Goal: Navigation & Orientation: Find specific page/section

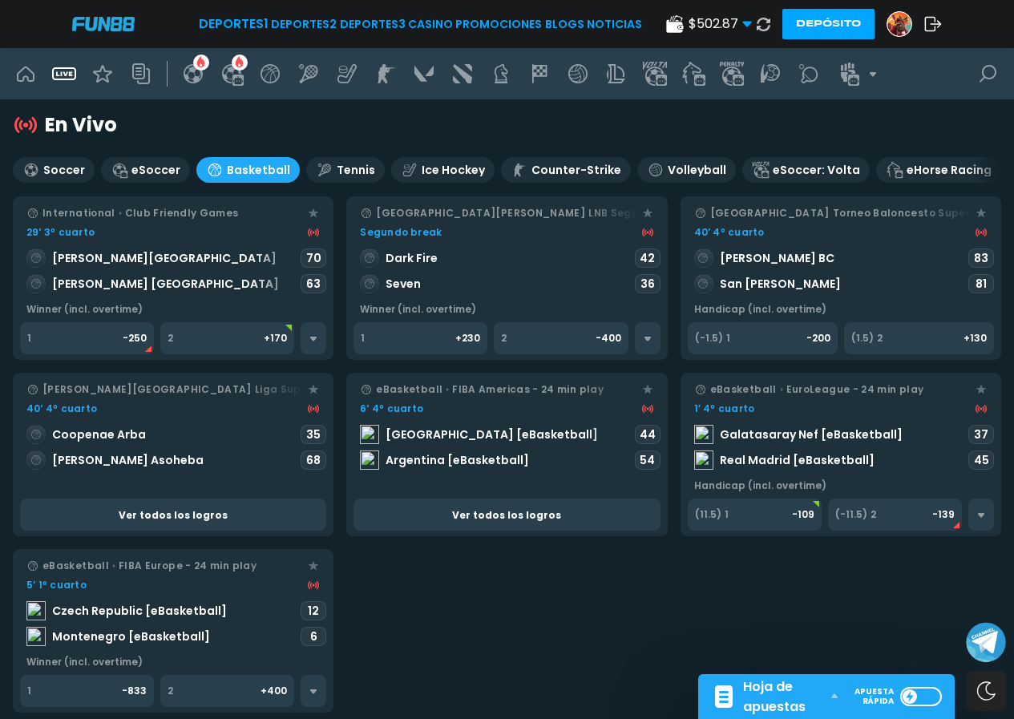
click at [637, 171] on div "Volleyball" at bounding box center [686, 170] width 99 height 26
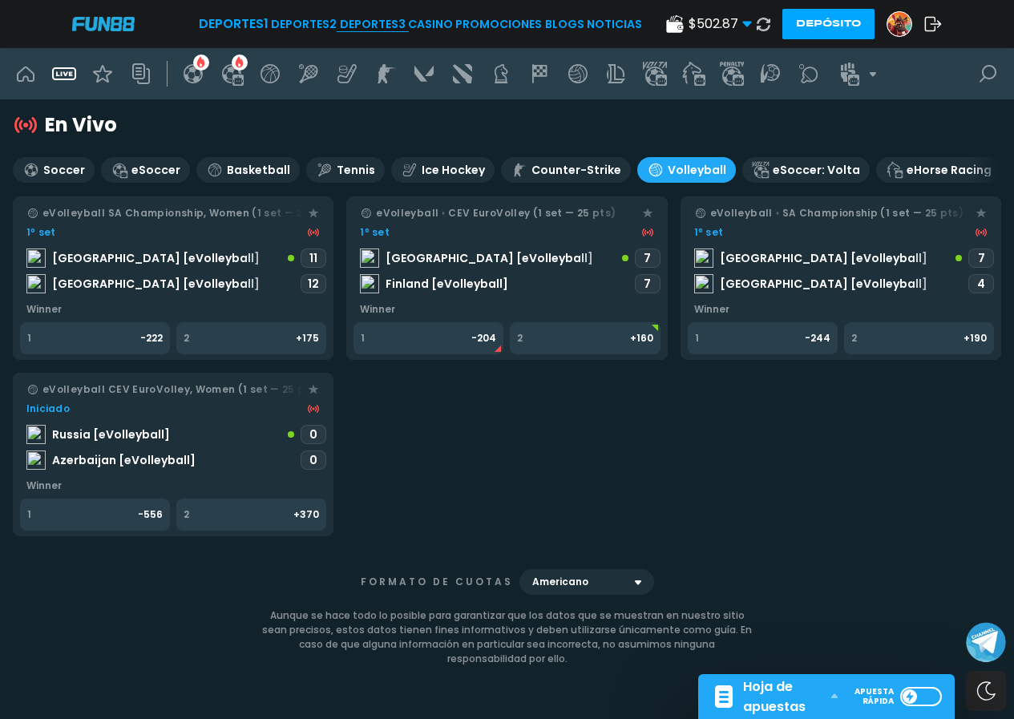
click at [373, 25] on link "Deportes 3" at bounding box center [373, 24] width 66 height 17
click at [381, 16] on link "Deportes 3" at bounding box center [373, 24] width 66 height 17
click at [290, 25] on link "Deportes 2" at bounding box center [304, 24] width 66 height 17
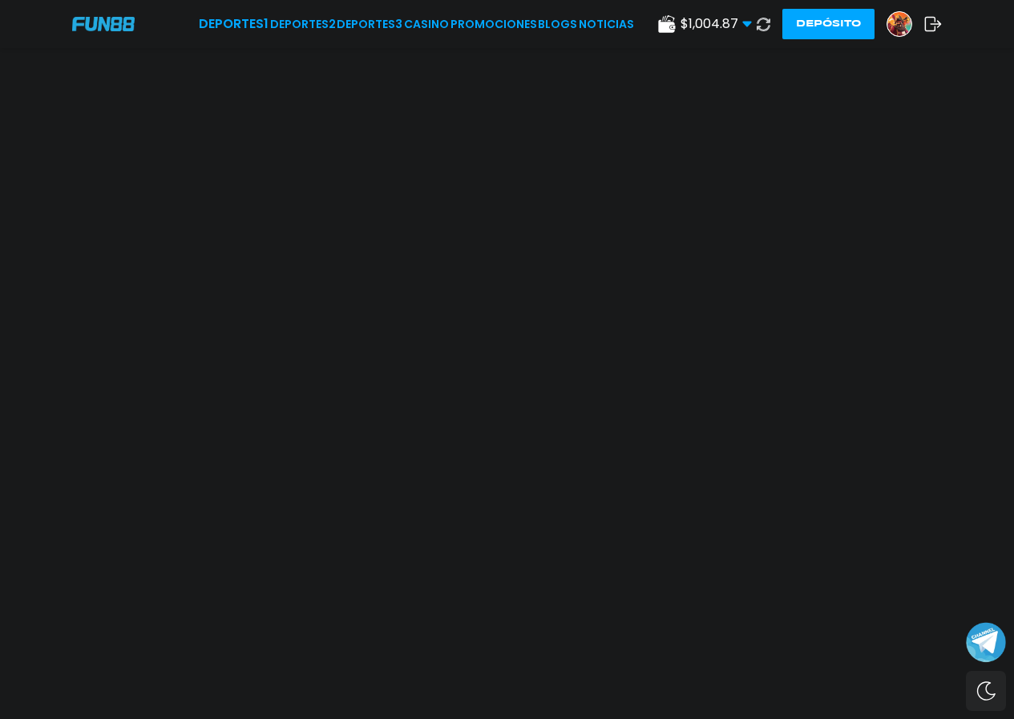
click at [765, 22] on use at bounding box center [763, 24] width 14 height 14
click at [768, 26] on use at bounding box center [763, 24] width 14 height 14
click at [99, 24] on img at bounding box center [103, 24] width 62 height 14
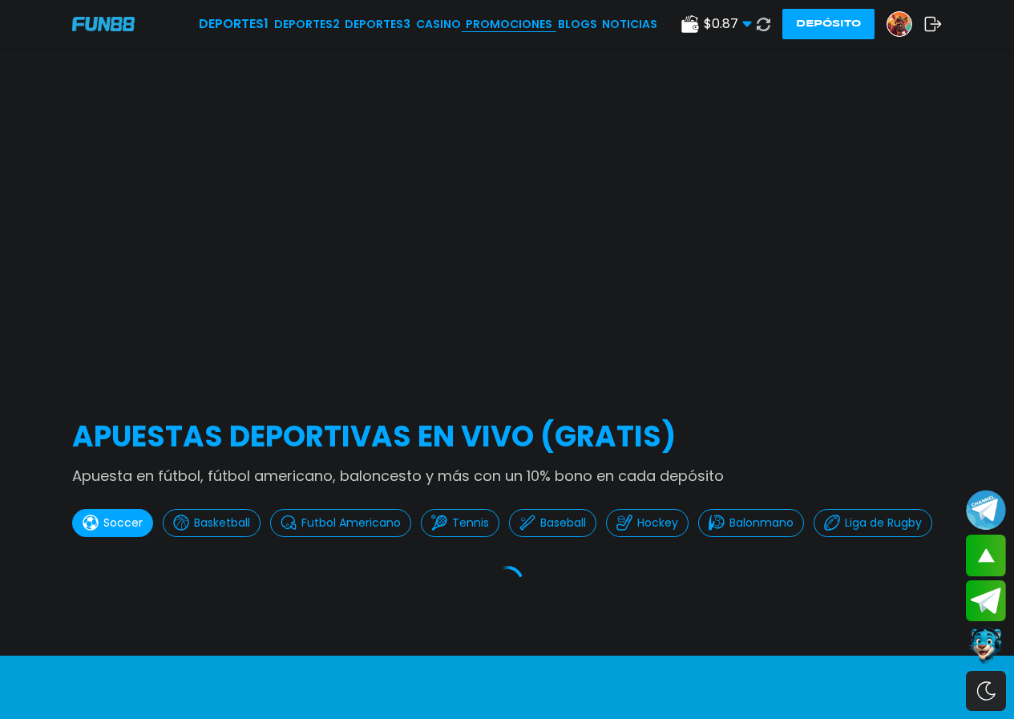
click at [525, 23] on link "Promociones" at bounding box center [509, 24] width 87 height 17
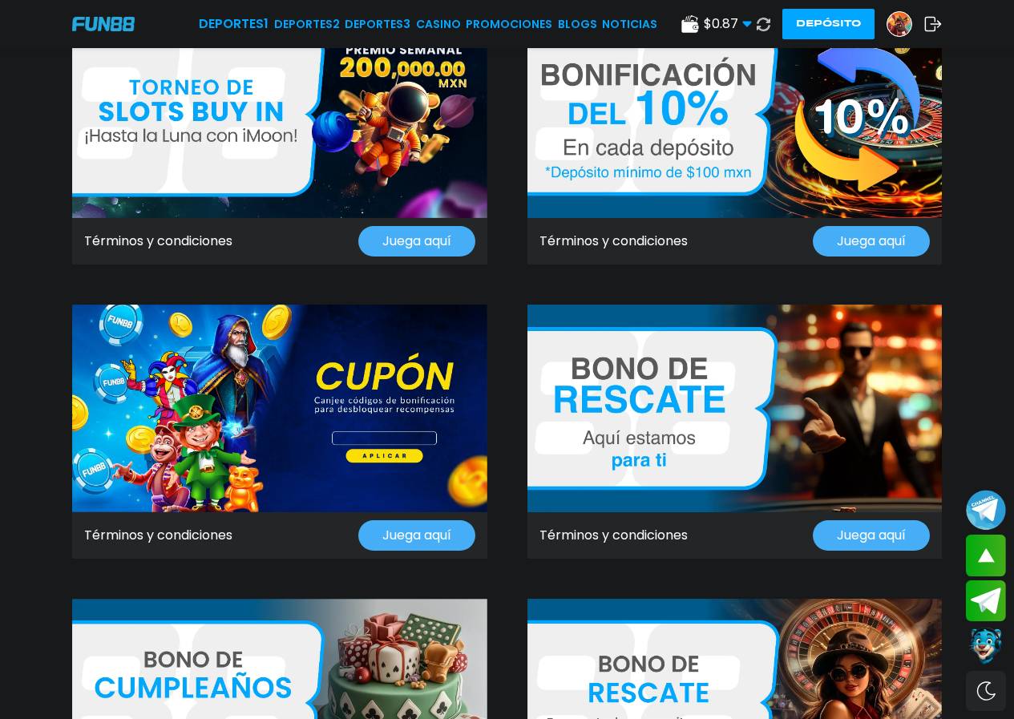
scroll to position [962, 0]
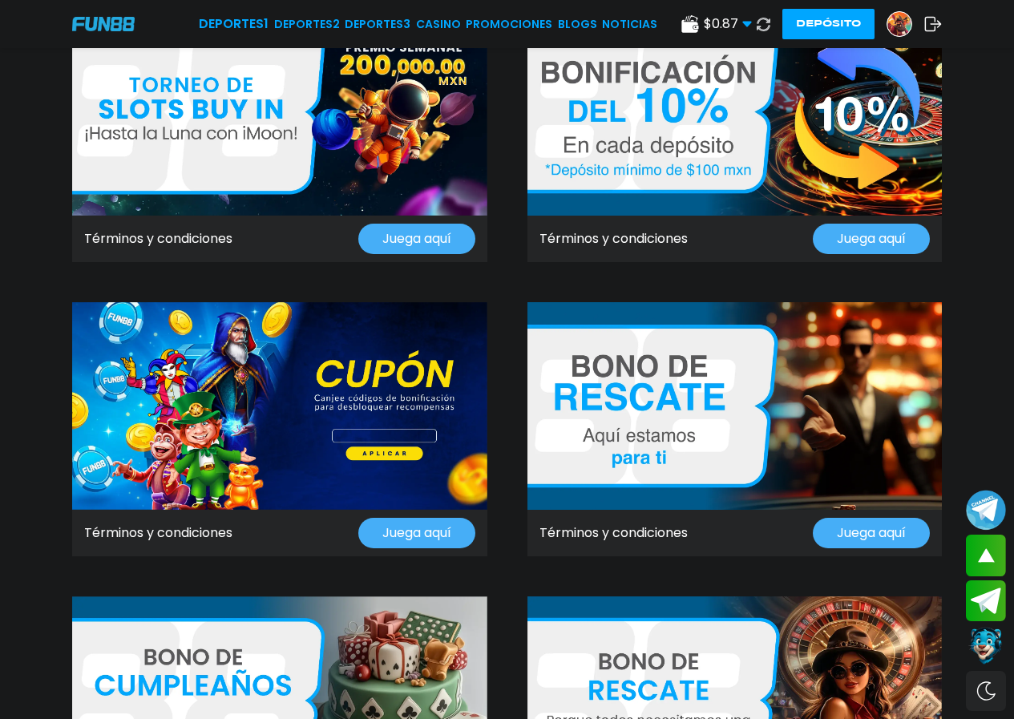
click at [846, 526] on button "Juega aquí" at bounding box center [870, 533] width 117 height 30
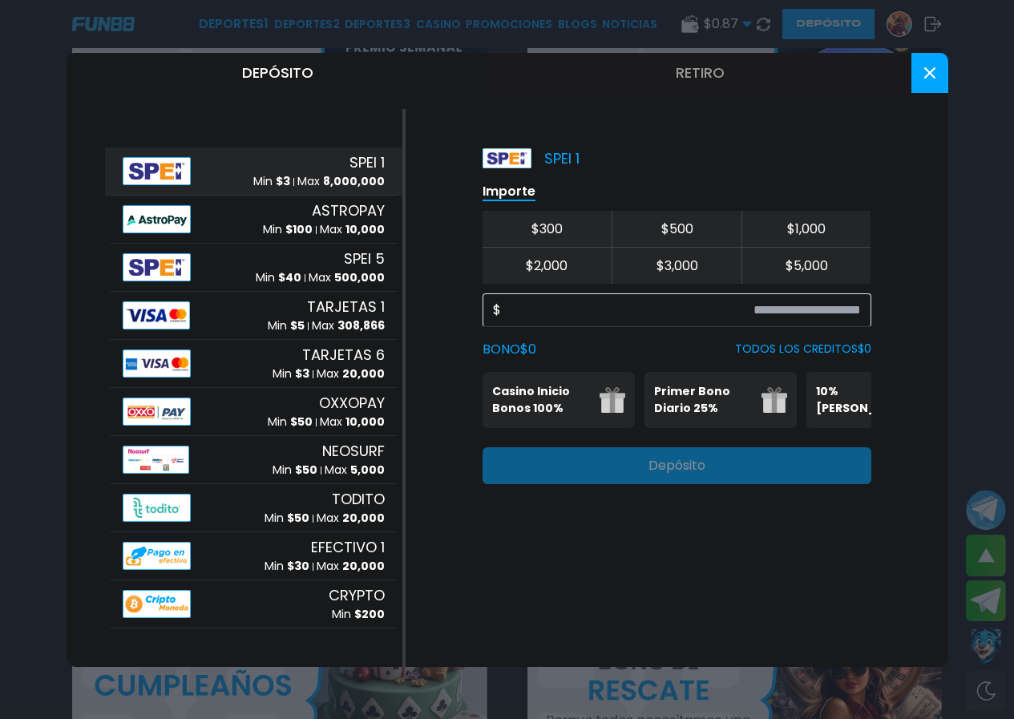
click at [928, 77] on icon at bounding box center [929, 72] width 11 height 11
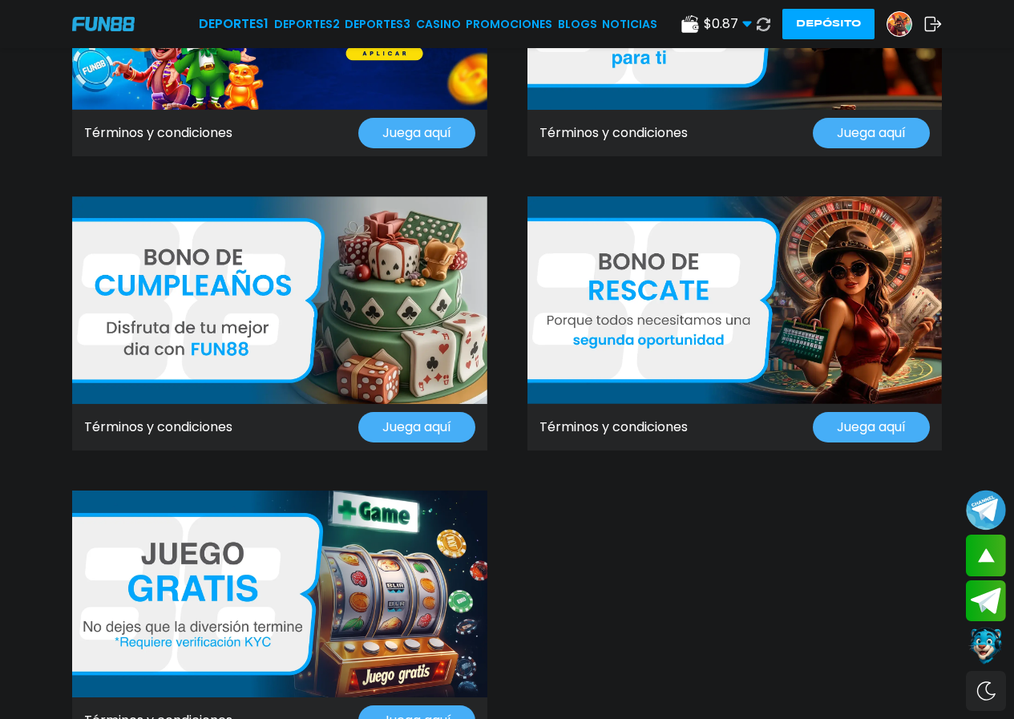
scroll to position [1362, 0]
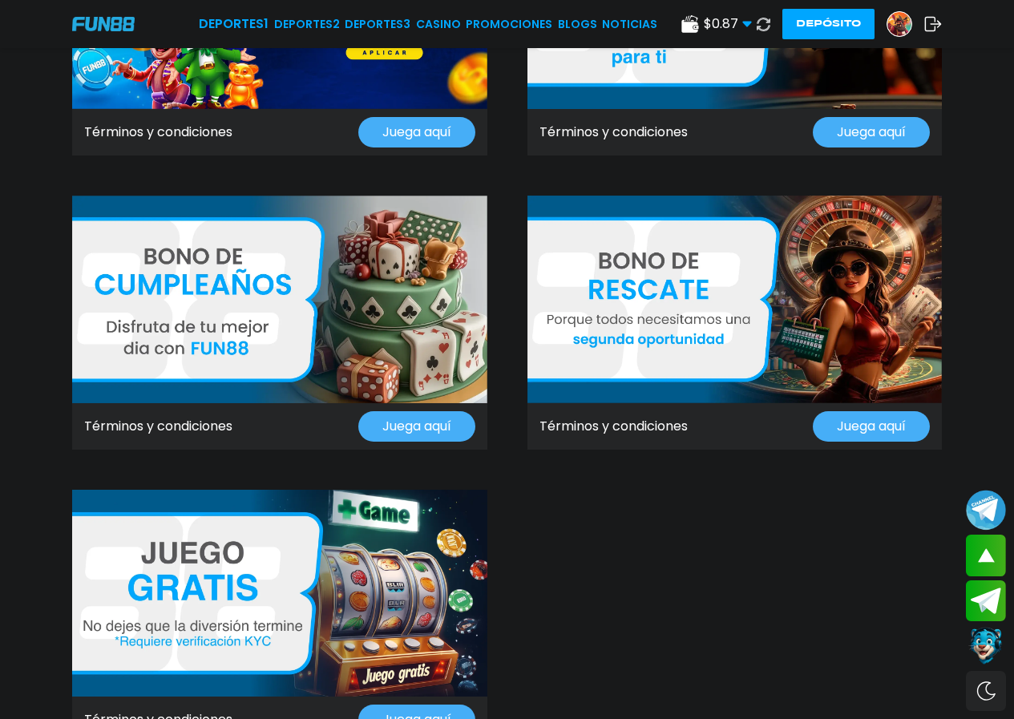
click at [847, 424] on button "Juega aquí" at bounding box center [870, 426] width 117 height 30
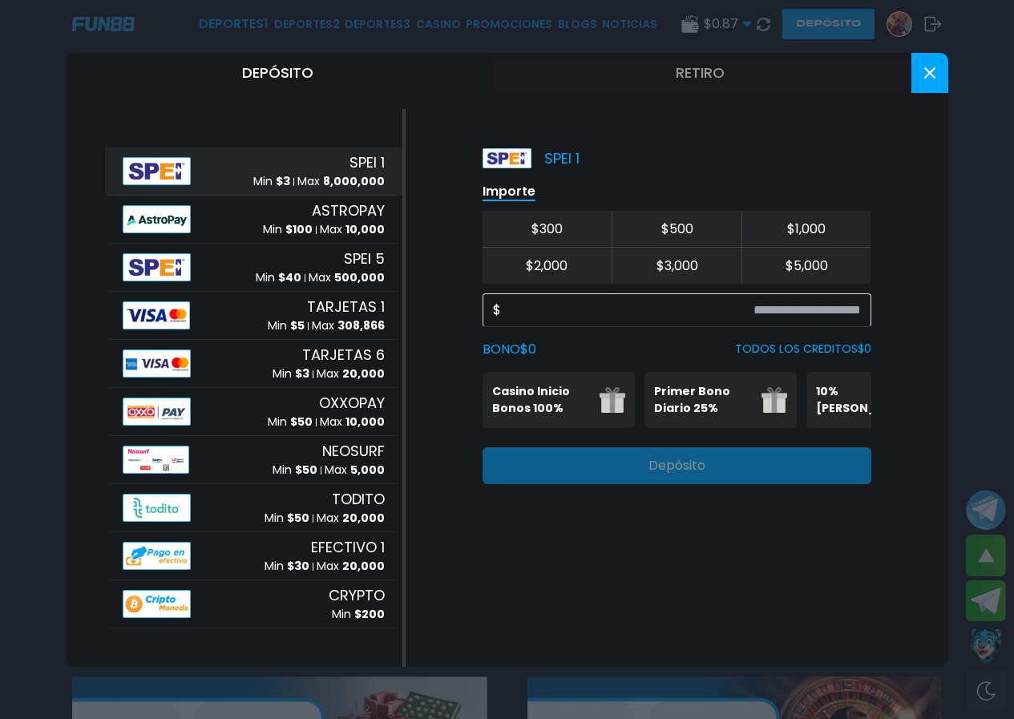
scroll to position [401, 0]
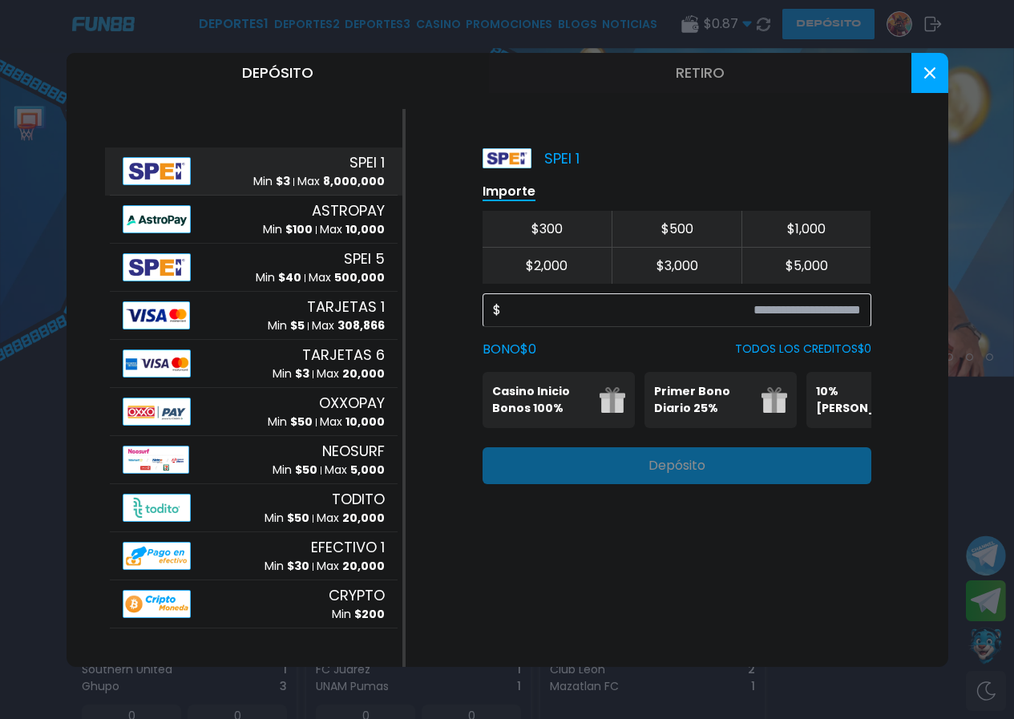
click at [920, 75] on button at bounding box center [929, 73] width 37 height 40
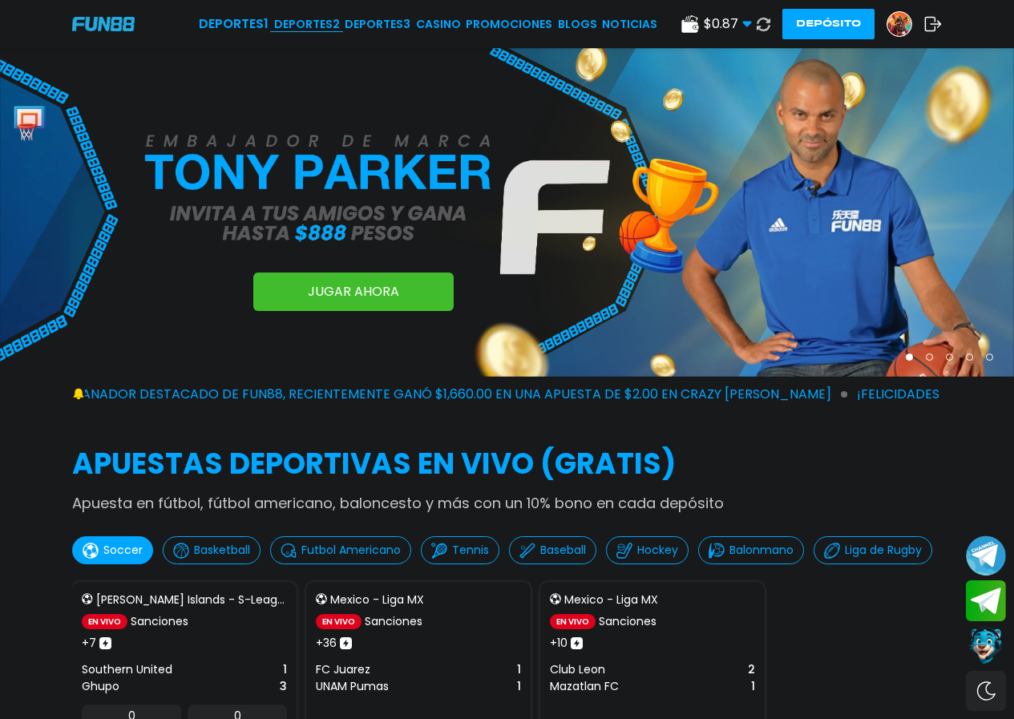
click at [325, 22] on link "Deportes 2" at bounding box center [307, 24] width 66 height 17
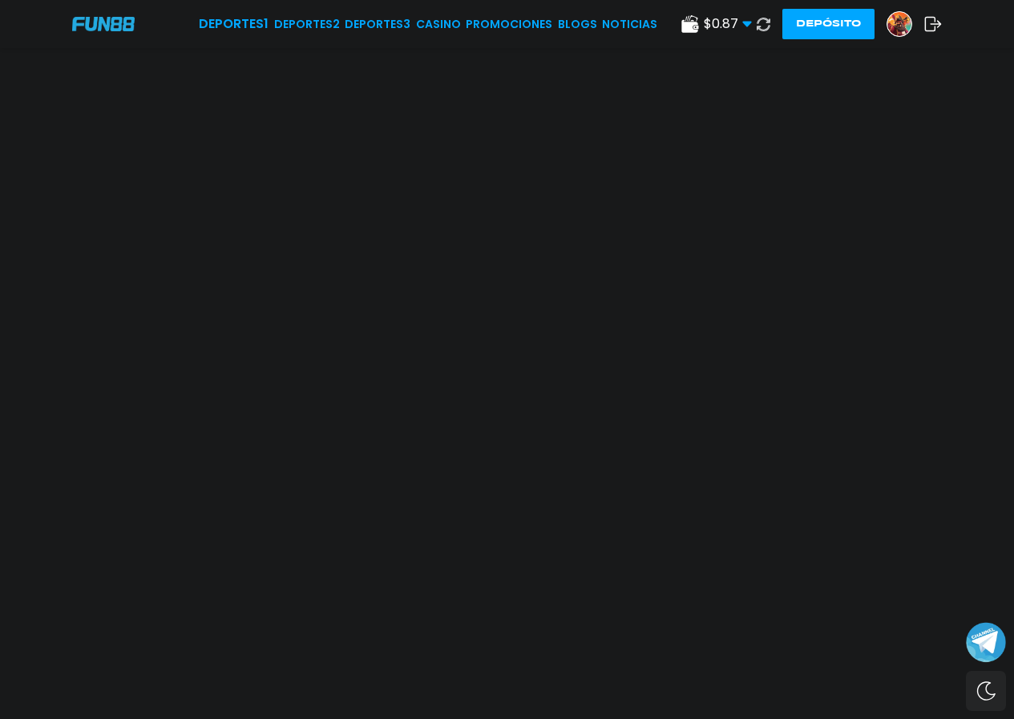
click at [755, 22] on button at bounding box center [763, 24] width 23 height 23
click at [764, 19] on use at bounding box center [763, 24] width 14 height 14
click at [304, 24] on link "Deportes 2" at bounding box center [304, 24] width 66 height 17
click at [362, 14] on div "Deportes 1 Deportes 2 Deportes 3 CASINO Promociones BLOGS NOTICIAS $ 500.87 Din…" at bounding box center [507, 24] width 1014 height 48
click at [358, 23] on link "Deportes 3" at bounding box center [372, 24] width 66 height 17
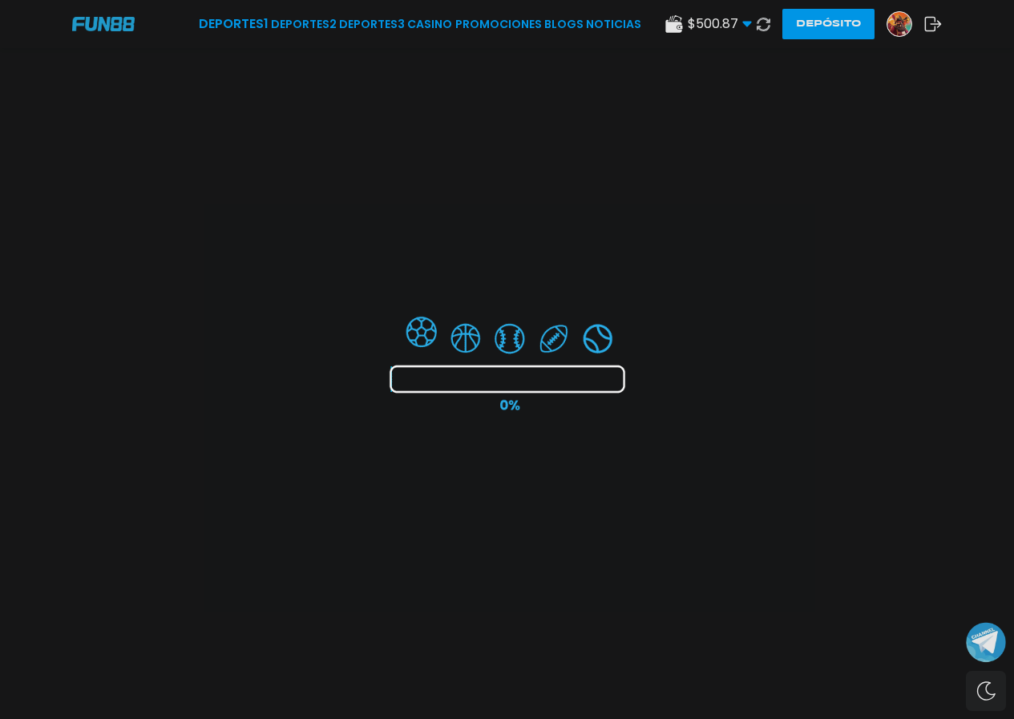
click at [324, 23] on div at bounding box center [507, 359] width 1014 height 719
click at [303, 24] on div at bounding box center [507, 359] width 1014 height 719
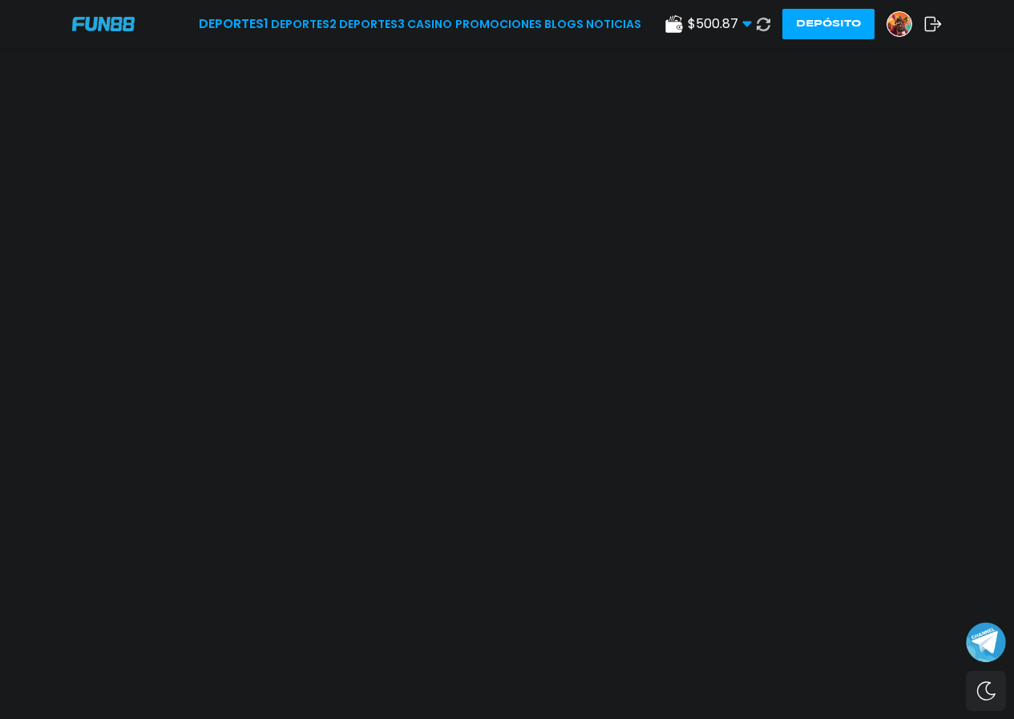
click at [303, 24] on link "Deportes 2" at bounding box center [304, 24] width 66 height 17
click at [764, 30] on use at bounding box center [763, 24] width 14 height 14
